Goal: Task Accomplishment & Management: Use online tool/utility

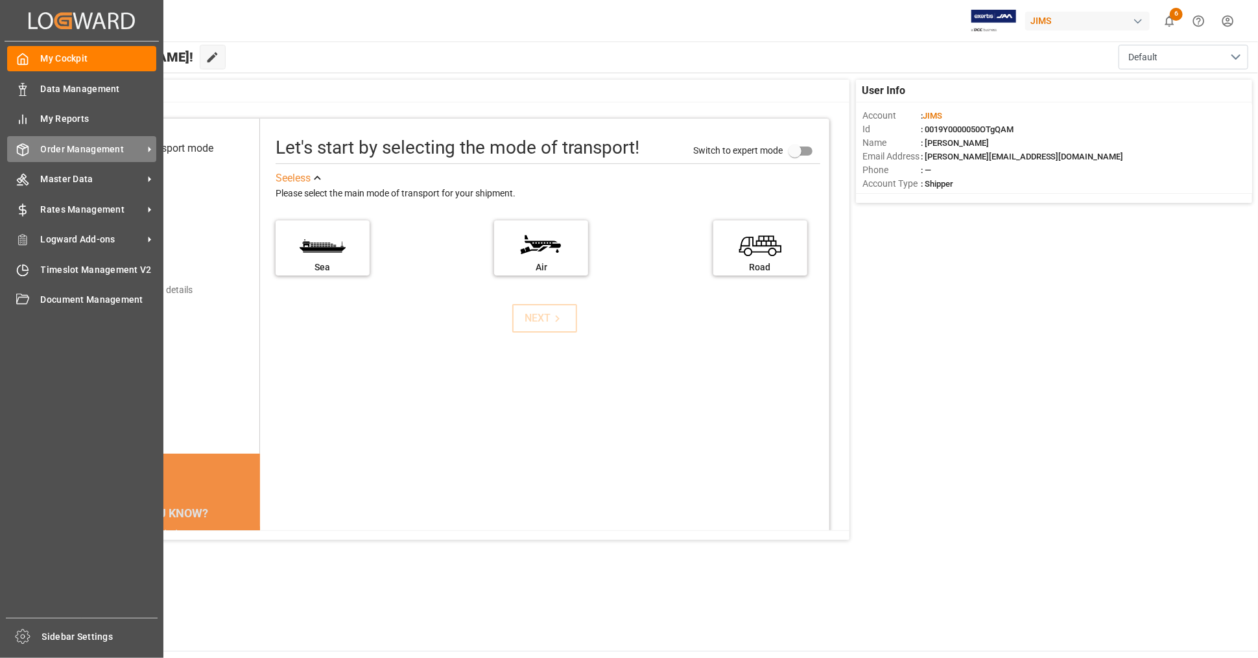
click at [102, 149] on span "Order Management" at bounding box center [92, 150] width 102 height 14
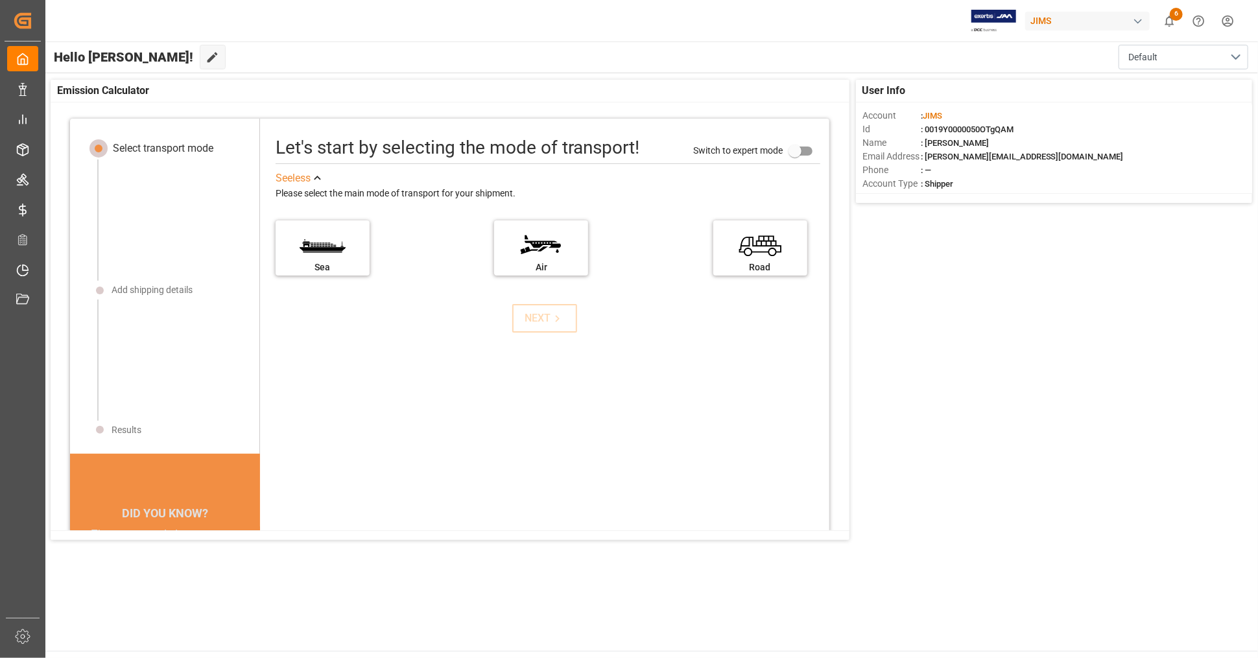
click at [434, 63] on div "Hello [PERSON_NAME]! Edit Cockpit Default" at bounding box center [651, 57] width 1214 height 31
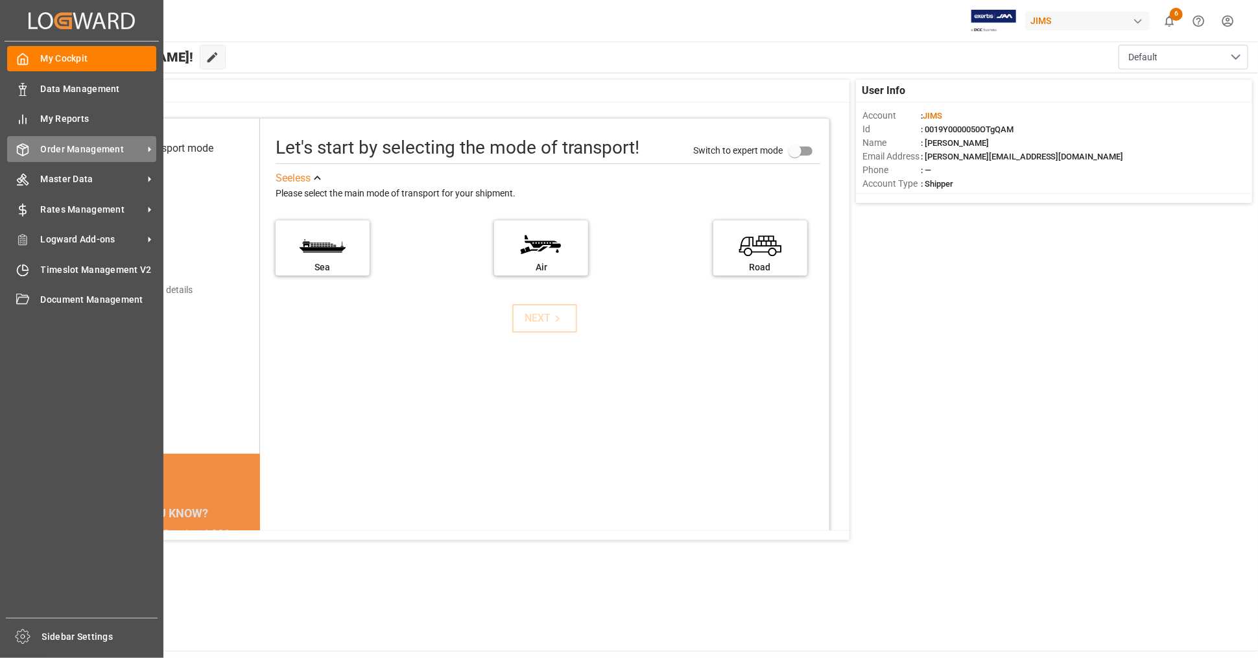
click at [99, 152] on span "Order Management" at bounding box center [92, 150] width 102 height 14
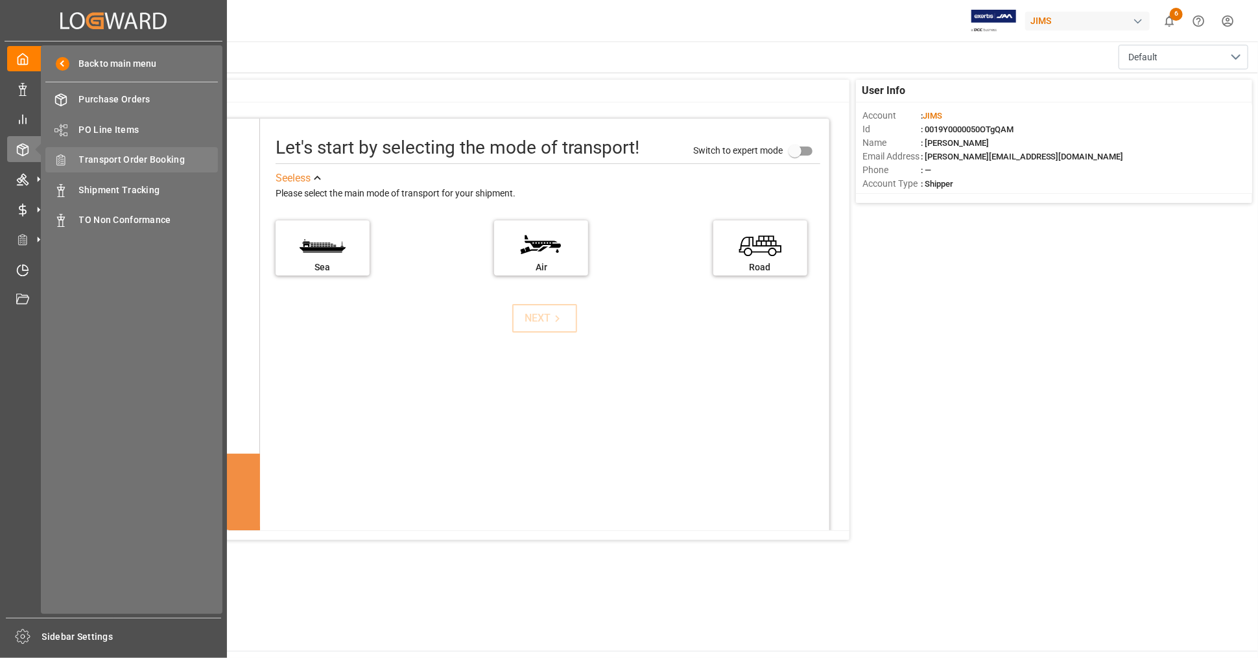
click at [173, 160] on span "Transport Order Booking" at bounding box center [148, 160] width 139 height 14
